Goal: Check status: Check status

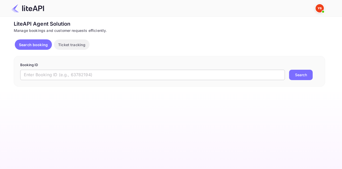
click at [115, 72] on input "text" at bounding box center [152, 75] width 265 height 10
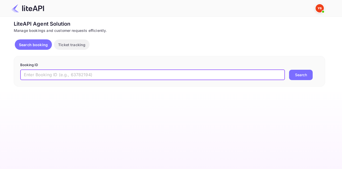
paste input "9025829"
type input "9025829"
click at [300, 76] on button "Search" at bounding box center [301, 75] width 24 height 10
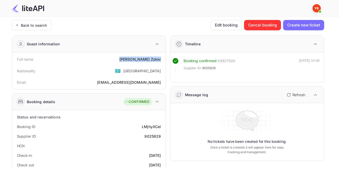
drag, startPoint x: 135, startPoint y: 61, endPoint x: 162, endPoint y: 60, distance: 26.3
click at [162, 60] on div "Full name [PERSON_NAME]" at bounding box center [88, 60] width 149 height 10
copy div "[PERSON_NAME]"
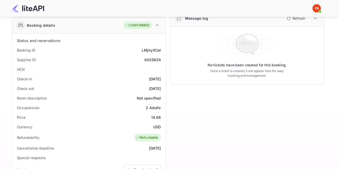
scroll to position [78, 0]
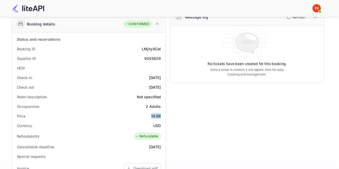
drag, startPoint x: 144, startPoint y: 116, endPoint x: 162, endPoint y: 116, distance: 17.7
click at [162, 116] on div "Price 14.68" at bounding box center [88, 116] width 149 height 10
copy div "14.68"
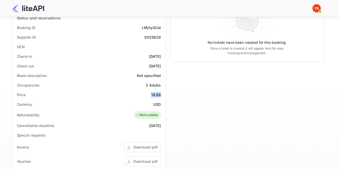
scroll to position [26, 0]
